Goal: Book appointment/travel/reservation

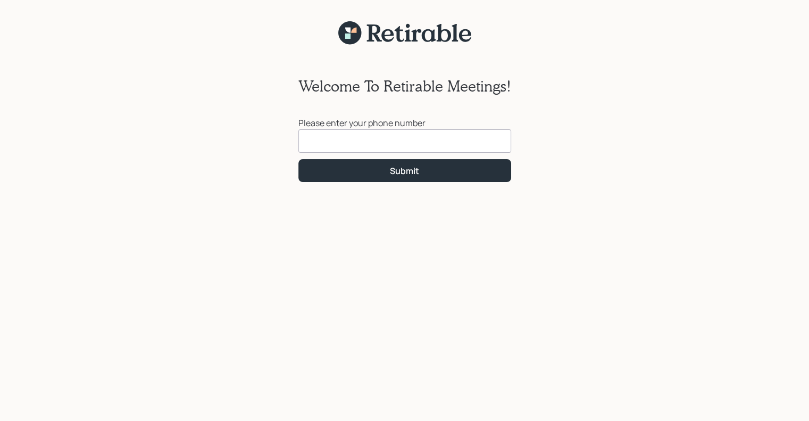
click at [308, 143] on input at bounding box center [404, 140] width 213 height 23
click at [308, 143] on input "203" at bounding box center [404, 140] width 213 height 23
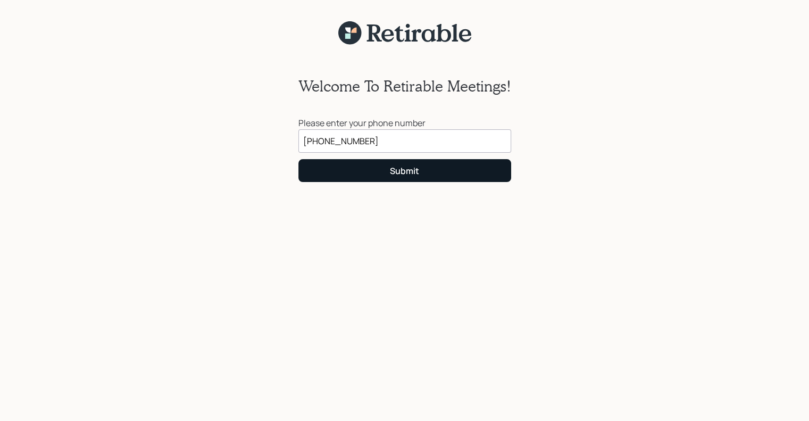
type input "[PHONE_NUMBER]"
click at [359, 180] on button "Submit" at bounding box center [404, 170] width 213 height 23
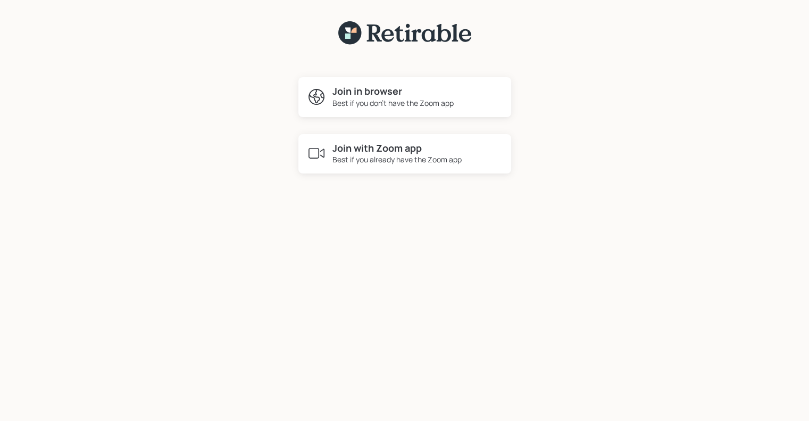
click at [377, 153] on h4 "Join with Zoom app" at bounding box center [396, 149] width 129 height 12
